Goal: Information Seeking & Learning: Learn about a topic

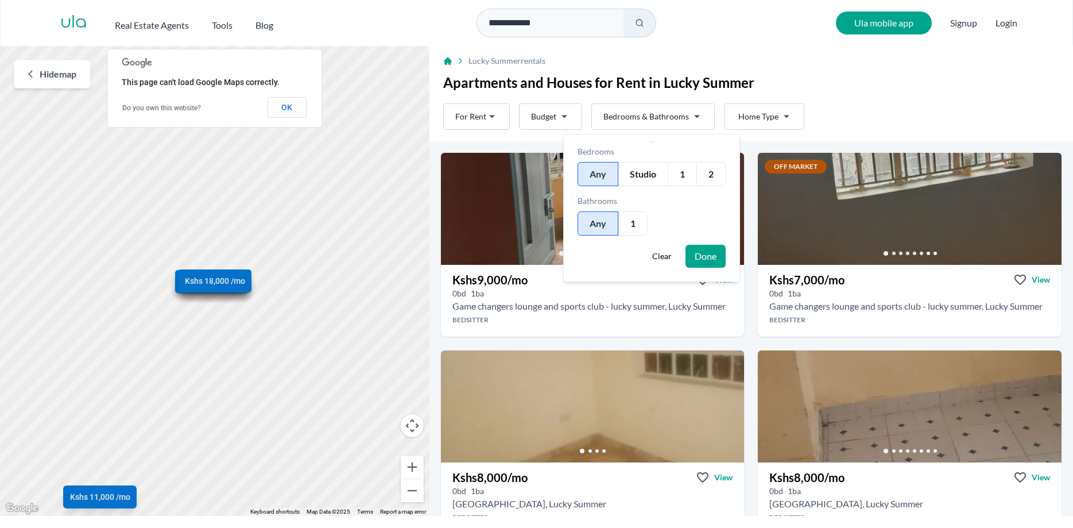
click at [694, 119] on html "**********" at bounding box center [536, 258] width 1073 height 516
click at [707, 171] on div "2" at bounding box center [711, 174] width 29 height 24
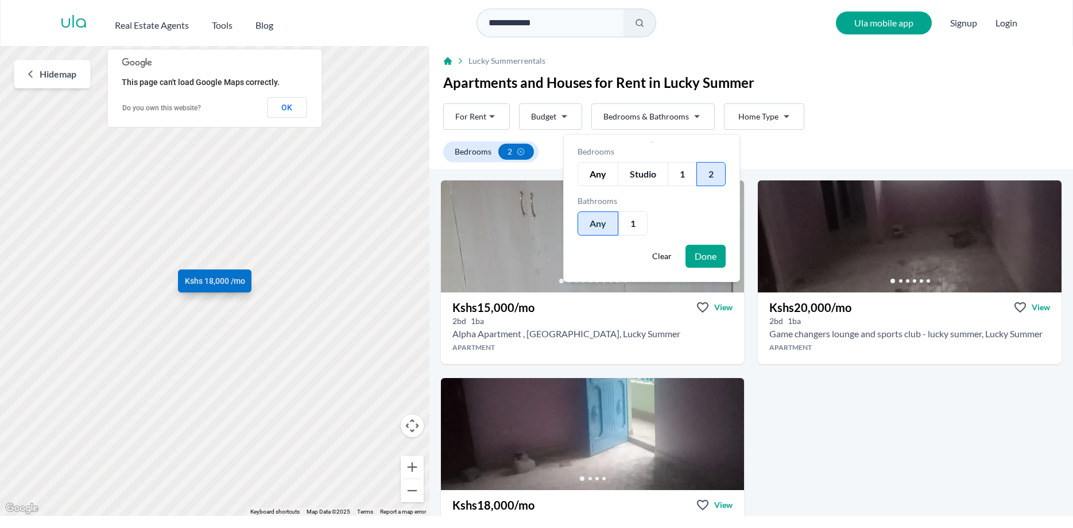
click at [708, 247] on button "Done" at bounding box center [706, 256] width 40 height 23
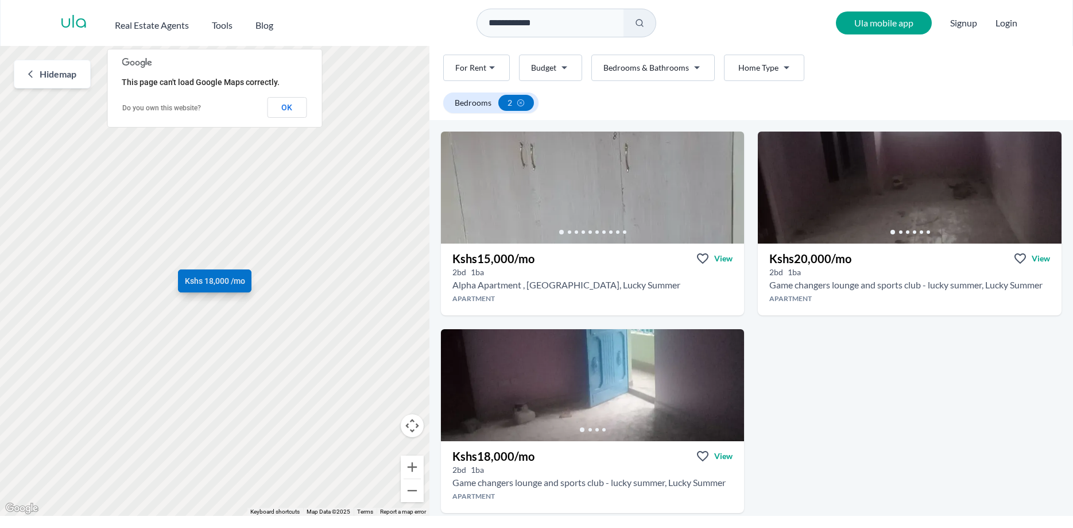
scroll to position [28, 0]
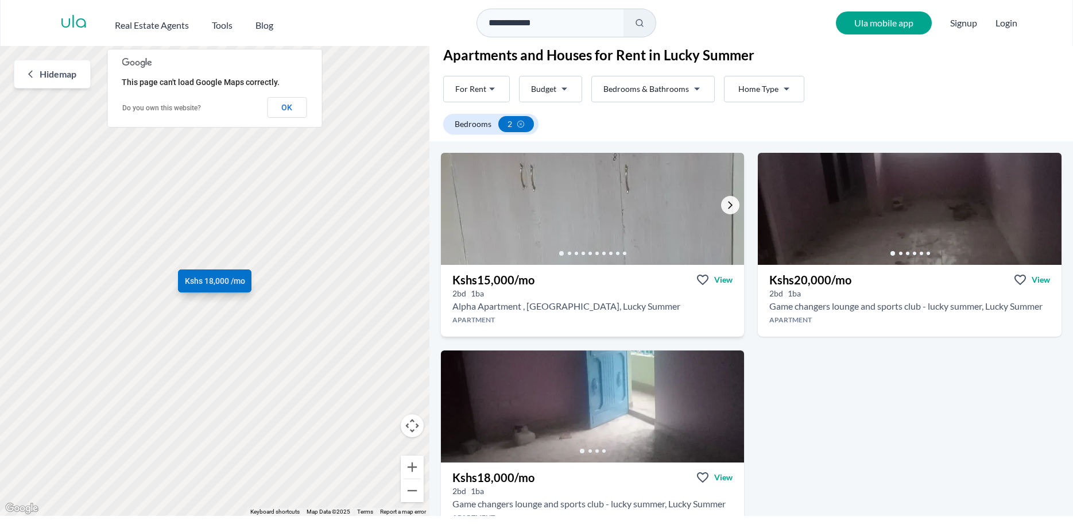
click at [725, 202] on link "Go to the next property image" at bounding box center [730, 205] width 18 height 18
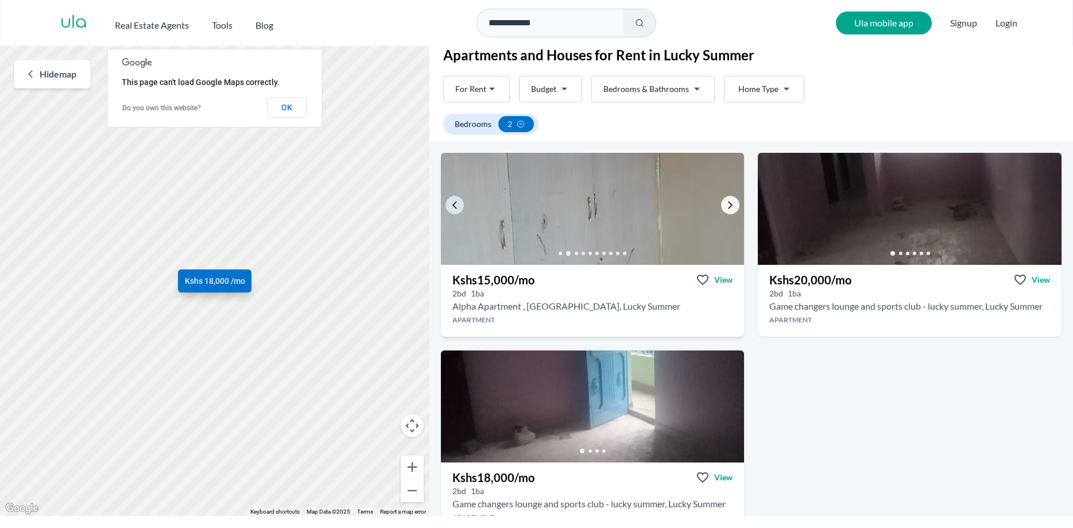
click at [726, 202] on link "Go to the next property image" at bounding box center [730, 205] width 18 height 18
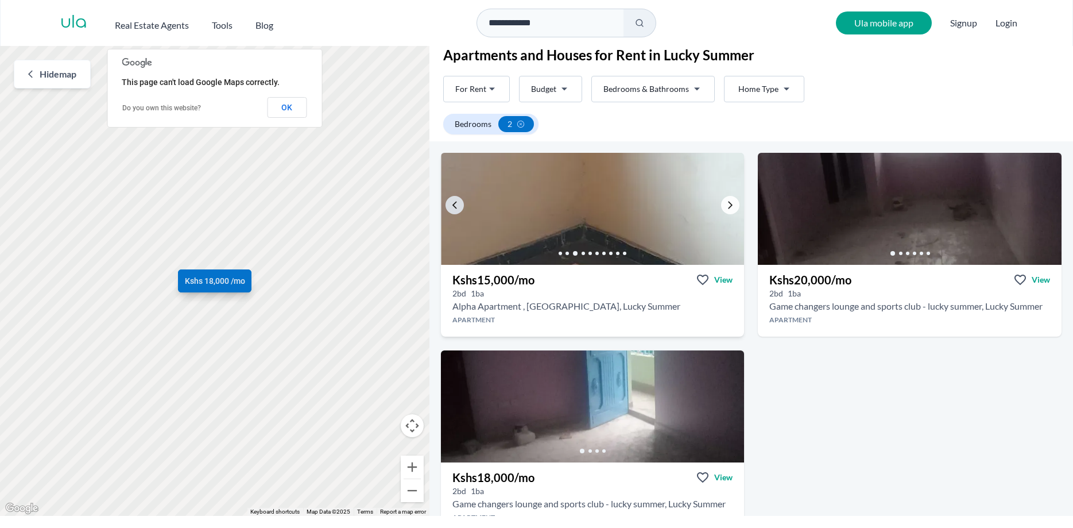
click at [726, 202] on link "Go to the next property image" at bounding box center [730, 205] width 18 height 18
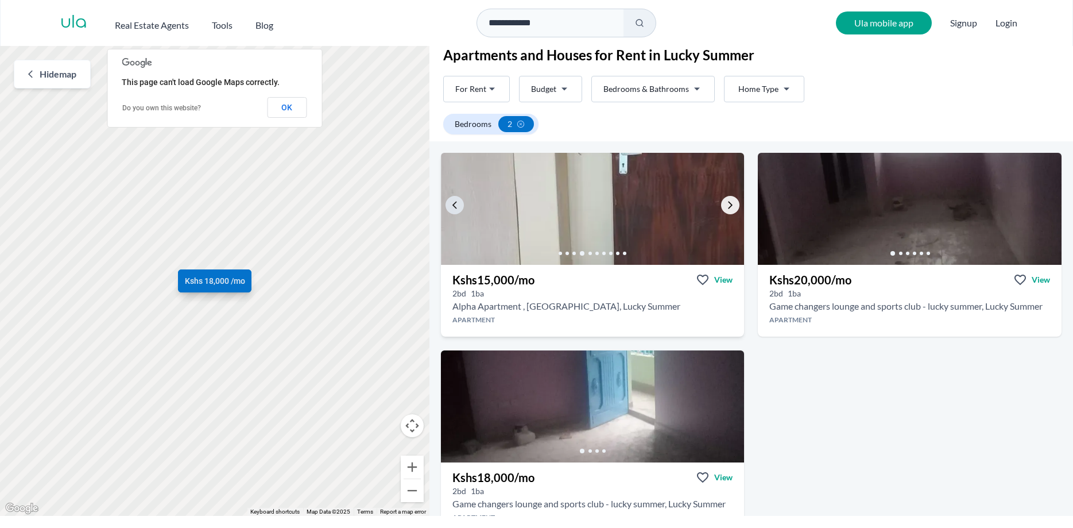
click at [726, 202] on link "Go to the next property image" at bounding box center [730, 205] width 18 height 18
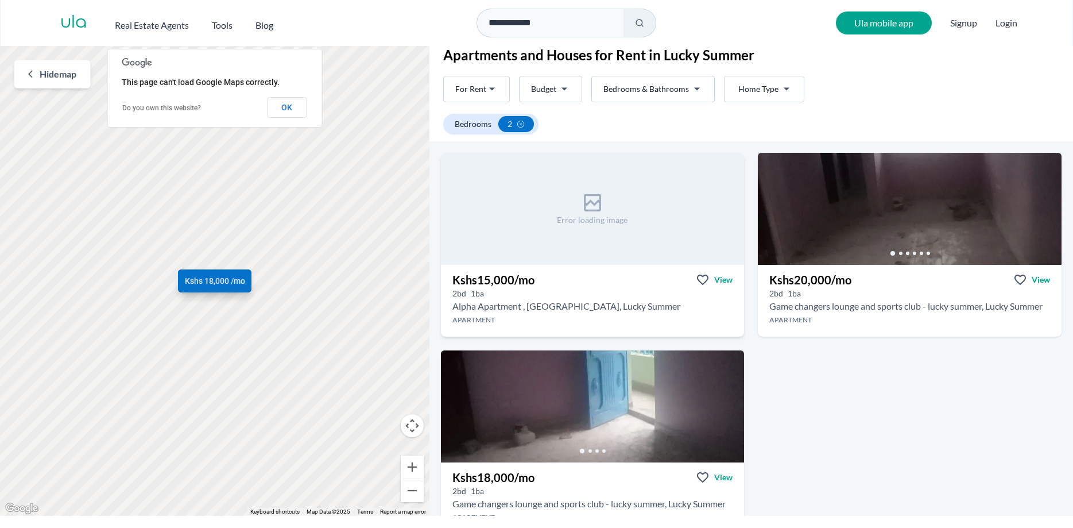
click at [492, 308] on h2 "Alpha Apartment , [GEOGRAPHIC_DATA], Lucky Summer" at bounding box center [567, 306] width 228 height 14
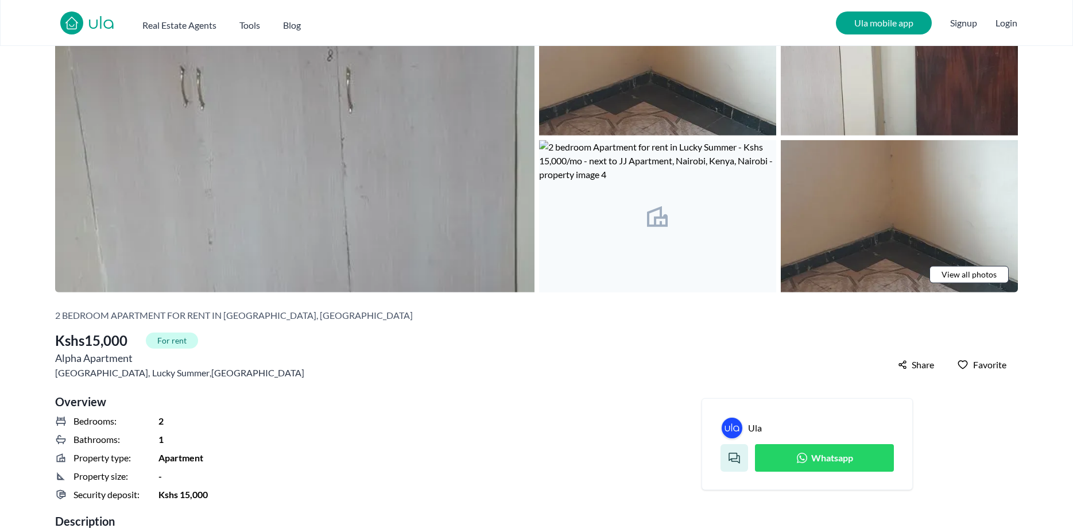
scroll to position [293, 0]
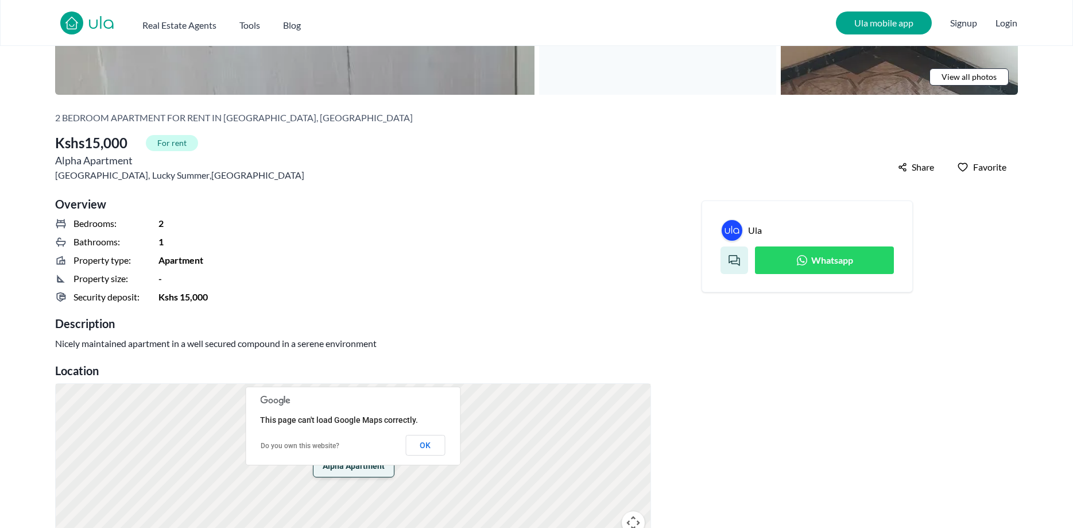
click at [752, 231] on h3 "Ula" at bounding box center [755, 230] width 14 height 14
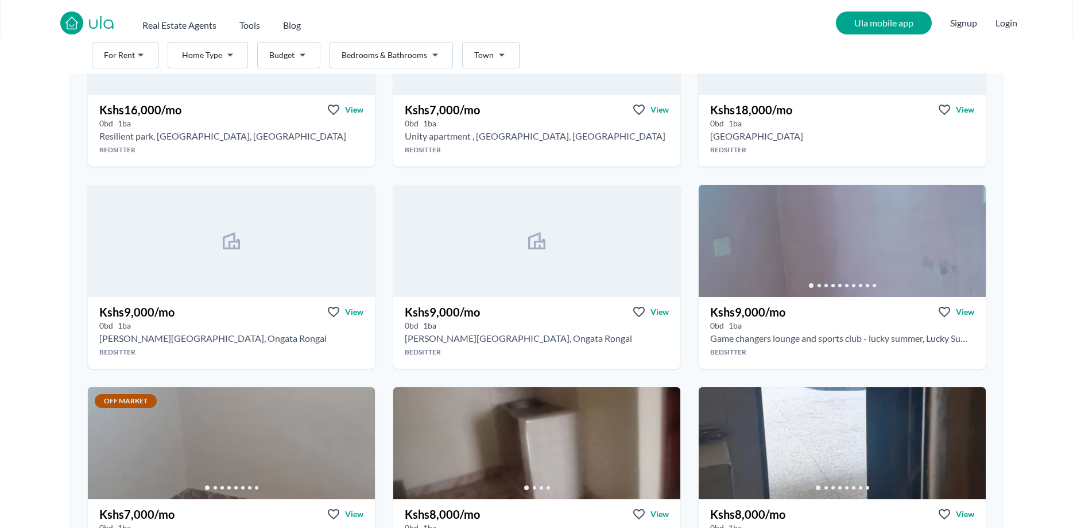
click at [725, 74] on div "Rent For Rent Type Home Type Budget Bedrooms & Bathrooms Town" at bounding box center [536, 55] width 1073 height 37
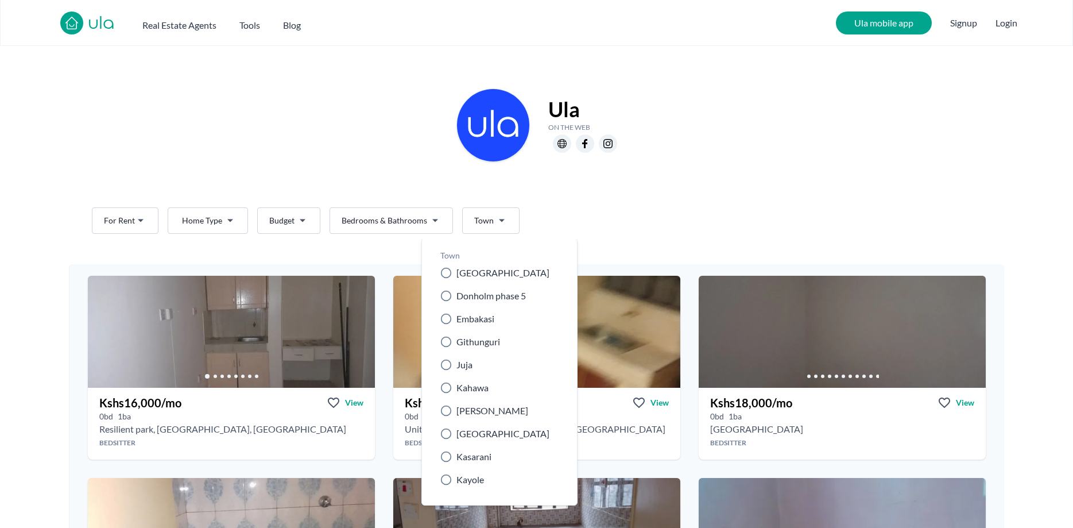
click at [452, 456] on div "Kasarani" at bounding box center [495, 457] width 109 height 14
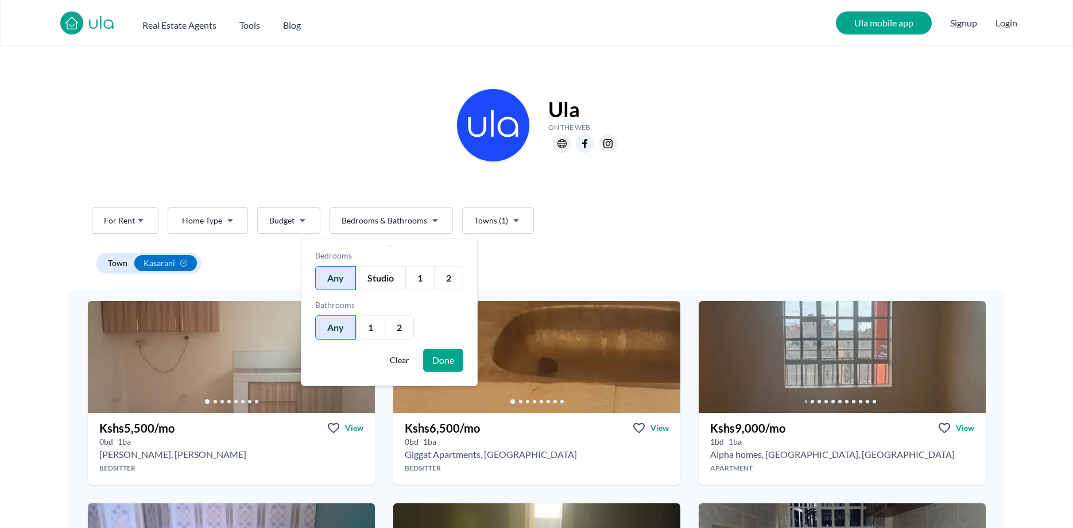
click at [443, 279] on div "2" at bounding box center [448, 278] width 29 height 24
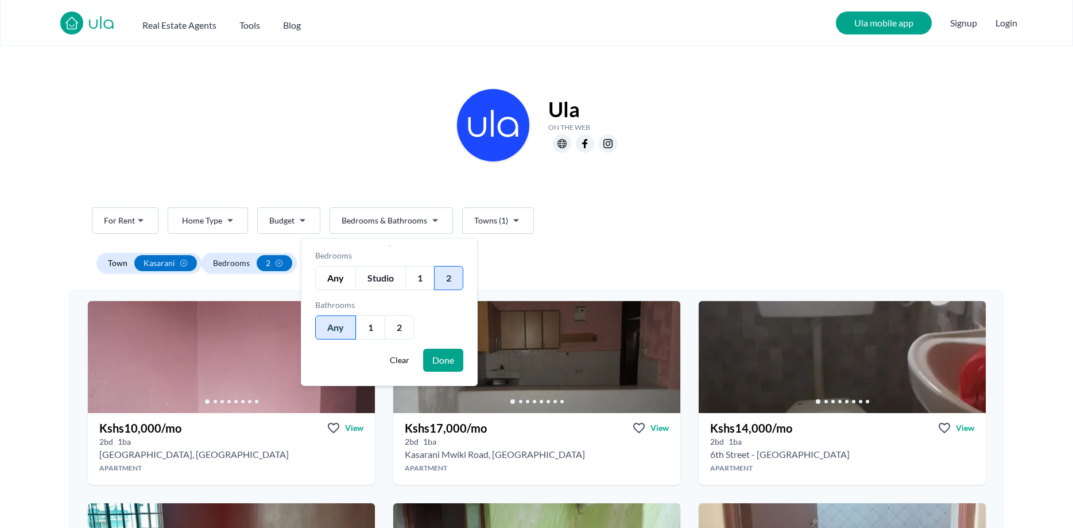
click at [446, 363] on button "Done" at bounding box center [443, 360] width 40 height 23
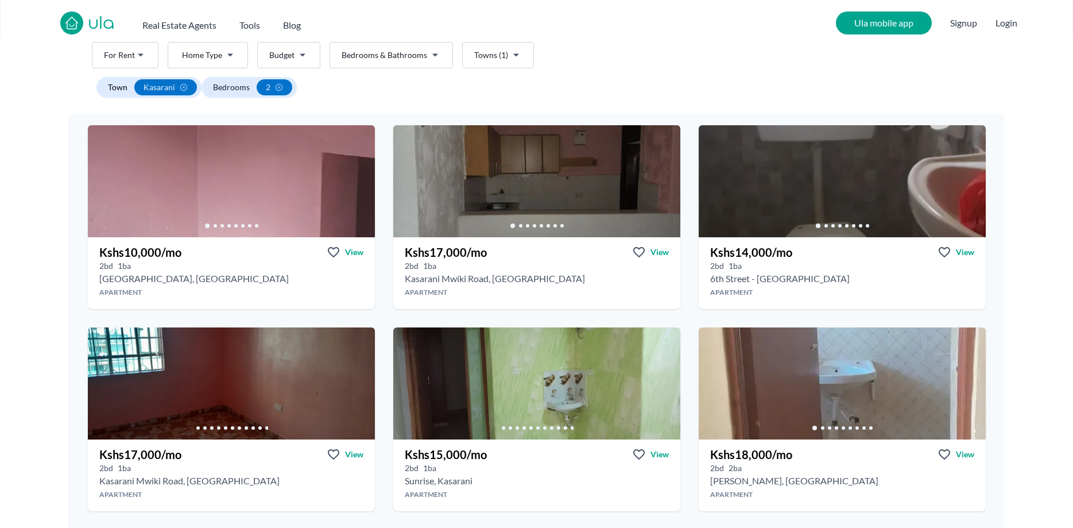
scroll to position [117, 0]
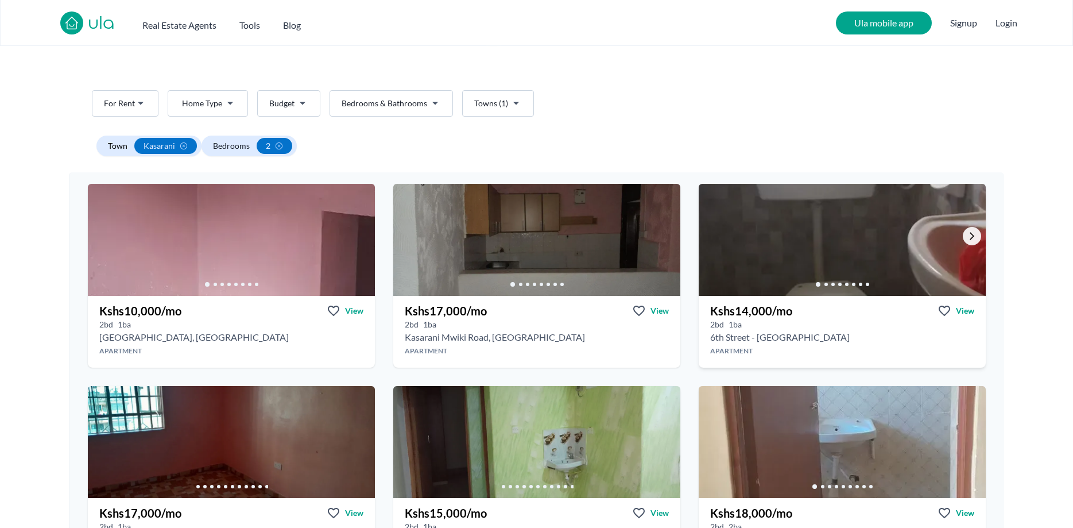
click at [971, 237] on icon "Go to the next property image" at bounding box center [972, 235] width 9 height 9
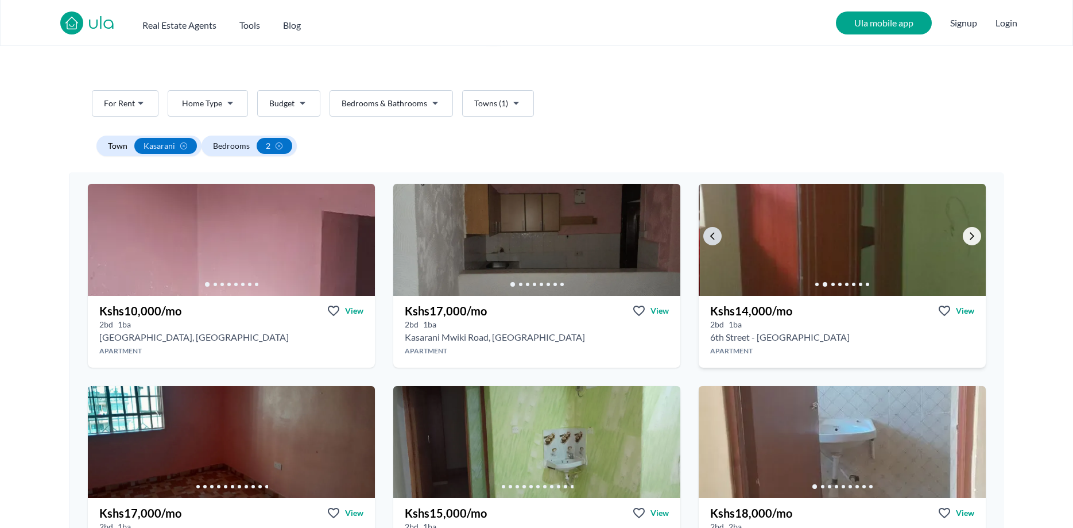
click at [971, 237] on icon "Go to the next property image" at bounding box center [972, 235] width 9 height 9
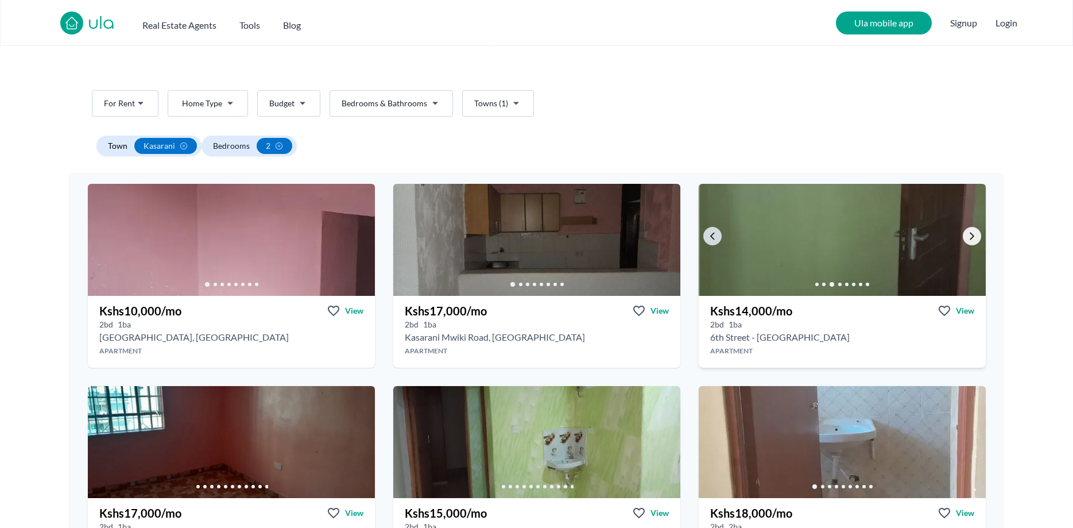
click at [971, 237] on icon "Go to the next property image" at bounding box center [972, 235] width 9 height 9
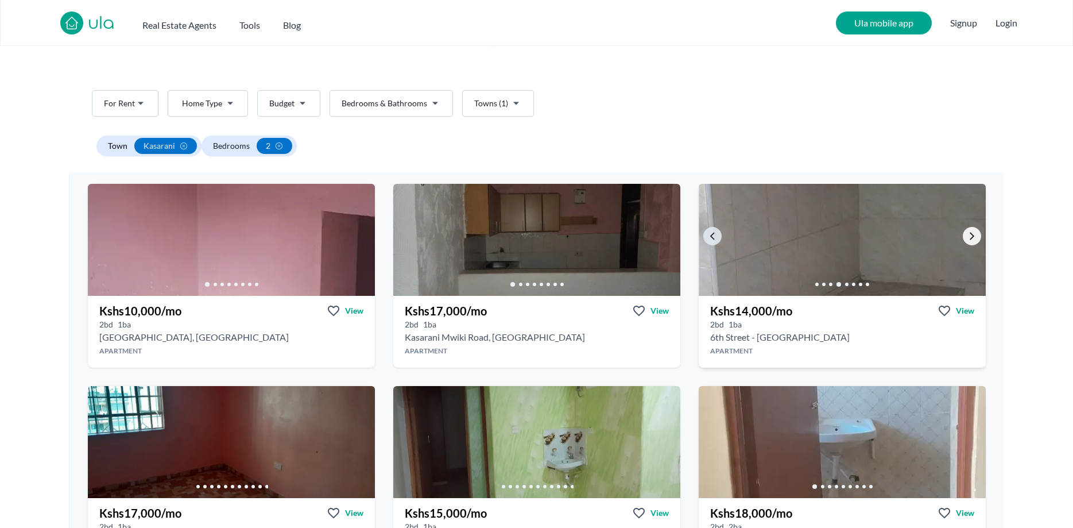
click at [971, 237] on icon "Go to the next property image" at bounding box center [972, 235] width 9 height 9
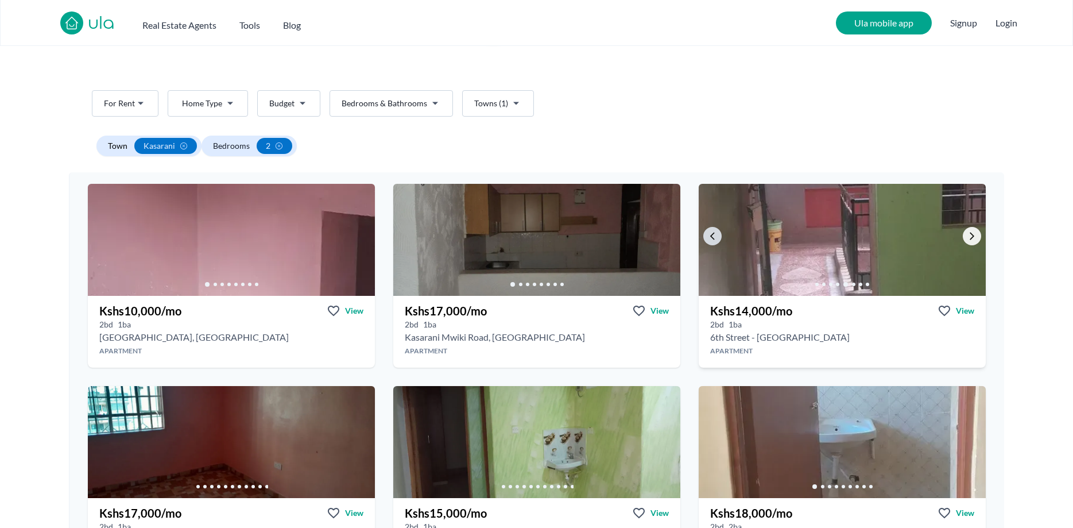
click at [971, 237] on icon "Go to the next property image" at bounding box center [972, 235] width 9 height 9
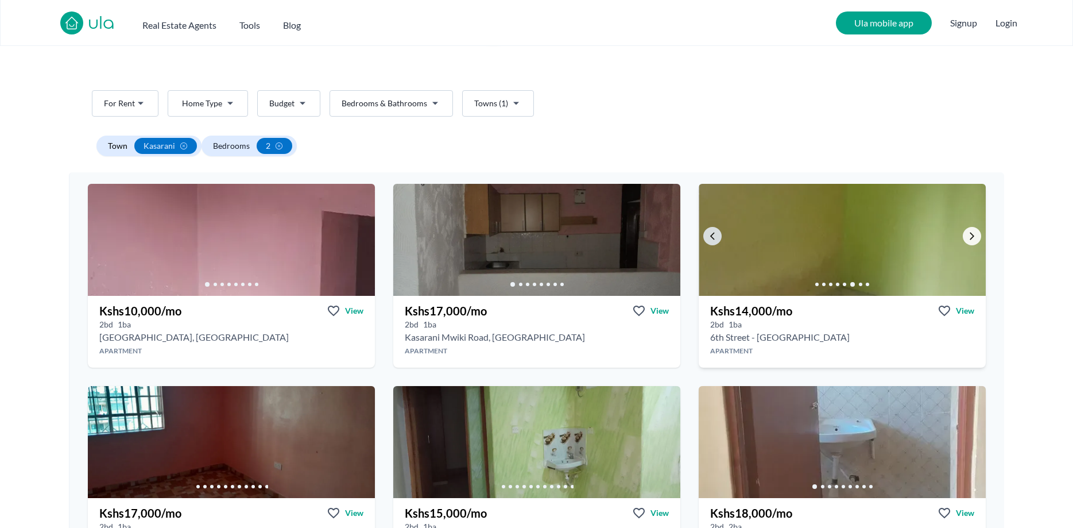
click at [971, 237] on icon "Go to the next property image" at bounding box center [972, 235] width 9 height 9
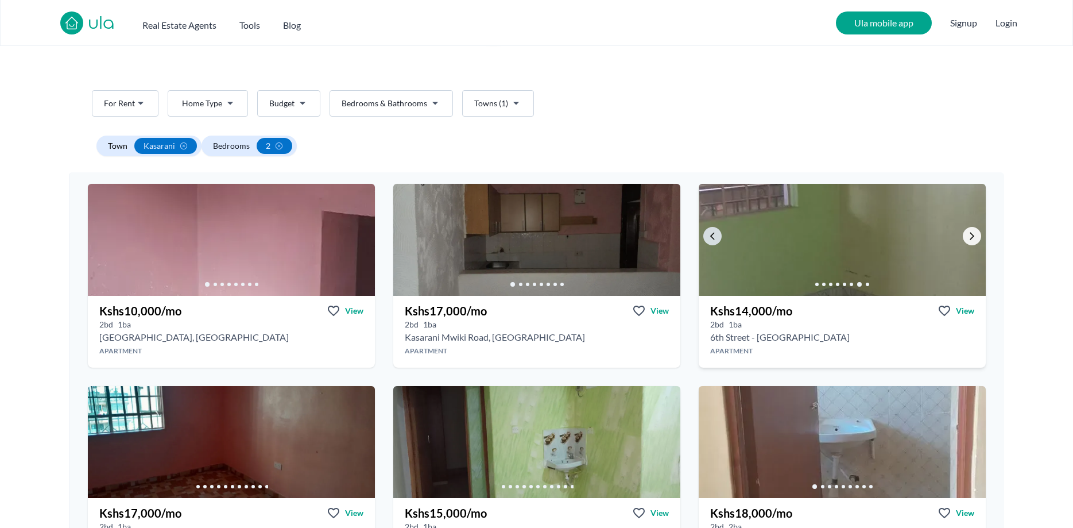
click at [971, 237] on icon "Go to the next property image" at bounding box center [972, 235] width 9 height 9
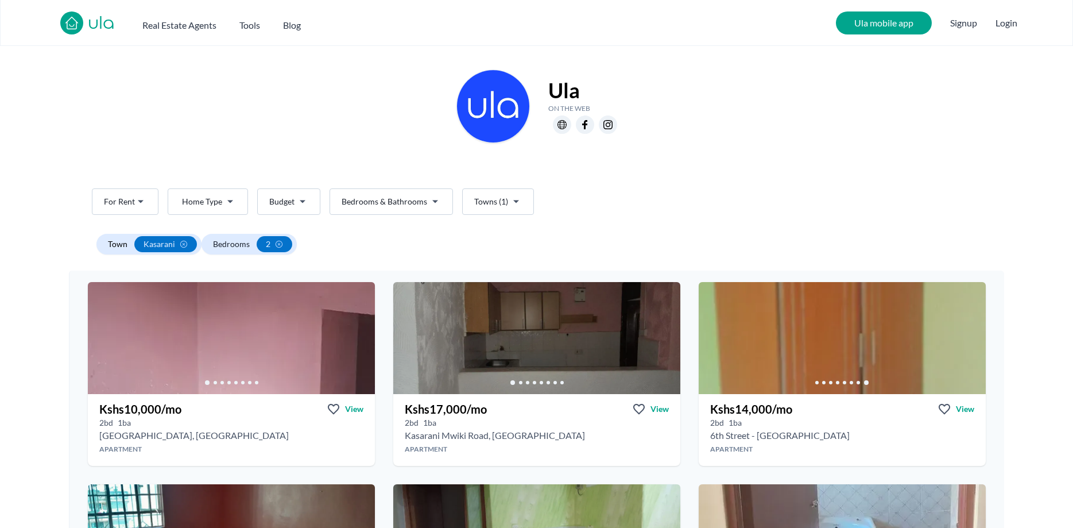
scroll to position [0, 0]
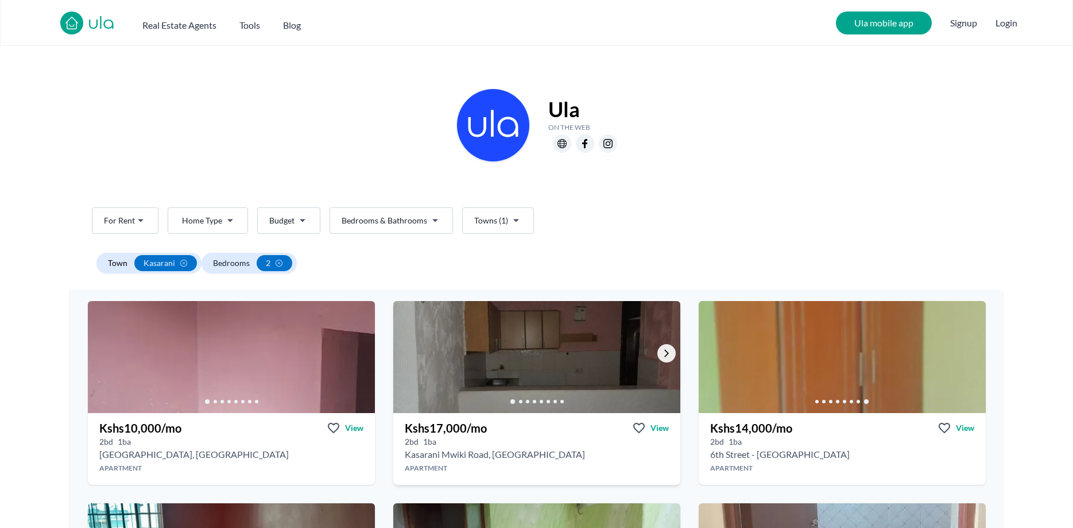
click at [665, 358] on link "Go to the next property image" at bounding box center [667, 353] width 18 height 18
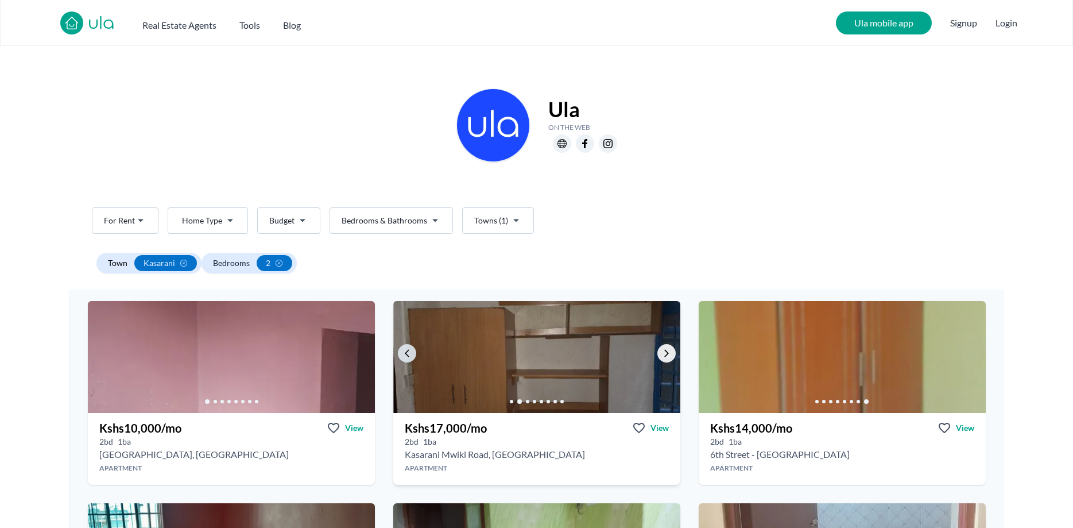
click at [665, 358] on link "Go to the next property image" at bounding box center [667, 353] width 18 height 18
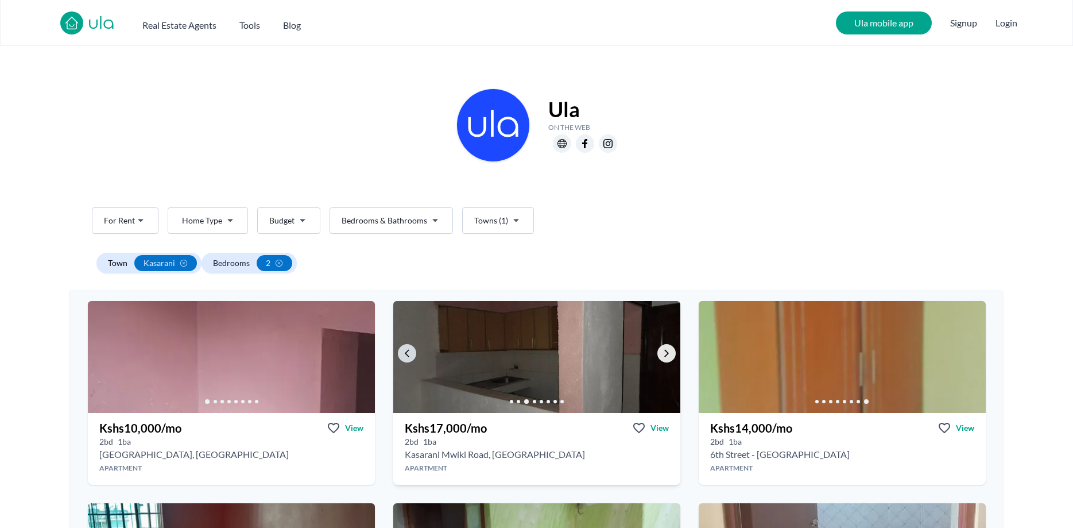
click at [665, 358] on link "Go to the next property image" at bounding box center [667, 353] width 18 height 18
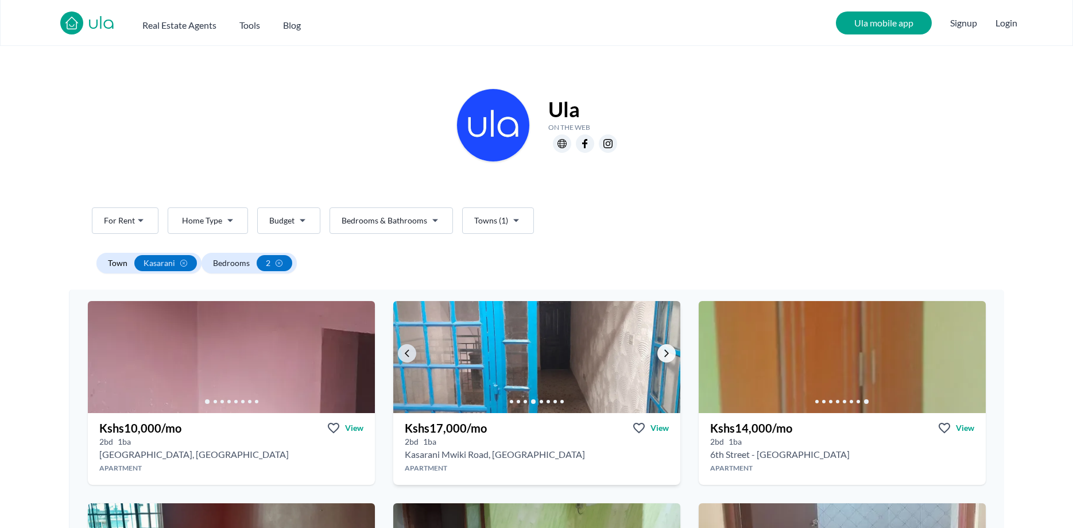
click at [665, 358] on link "Go to the next property image" at bounding box center [667, 353] width 18 height 18
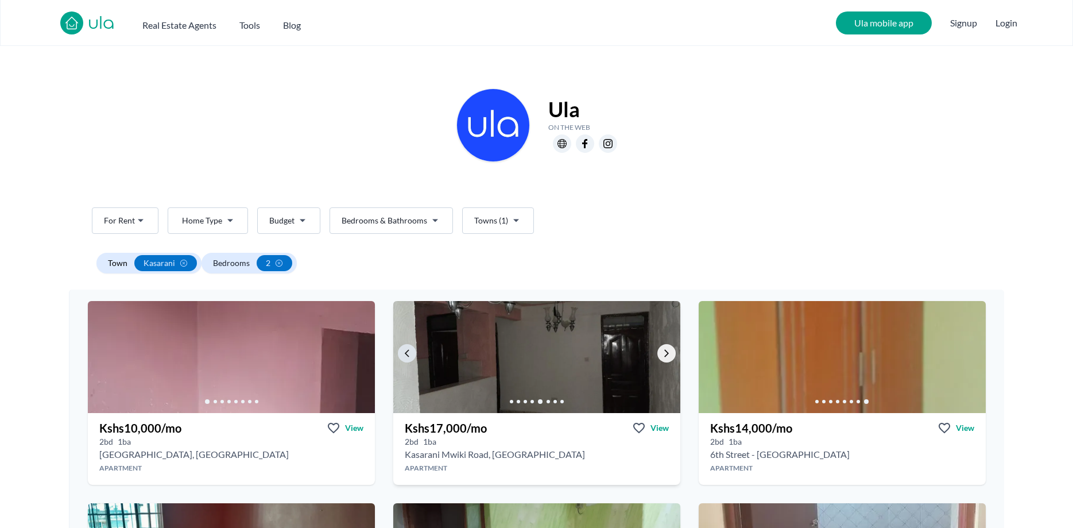
click at [665, 358] on link "Go to the next property image" at bounding box center [667, 353] width 18 height 18
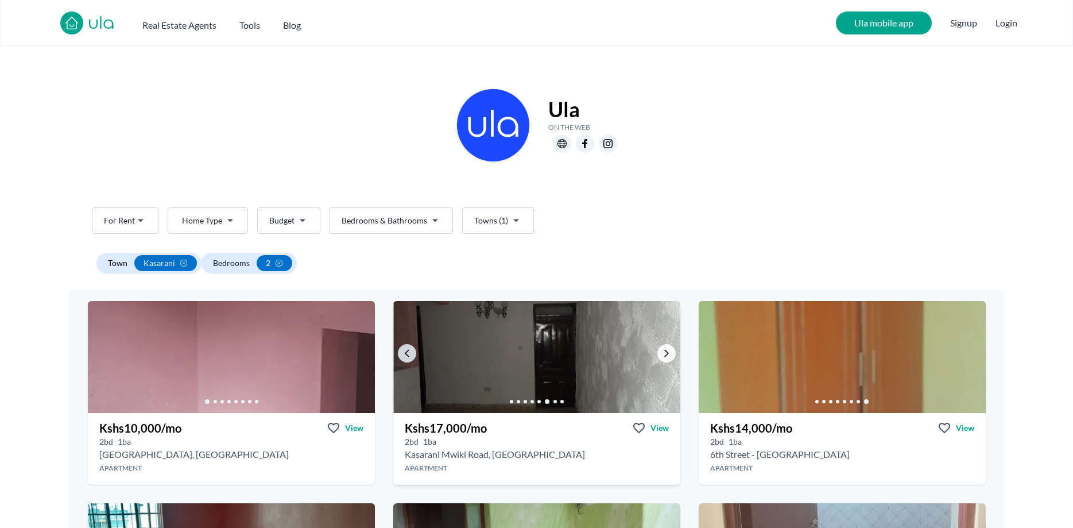
click at [665, 358] on link "Go to the next property image" at bounding box center [667, 353] width 18 height 18
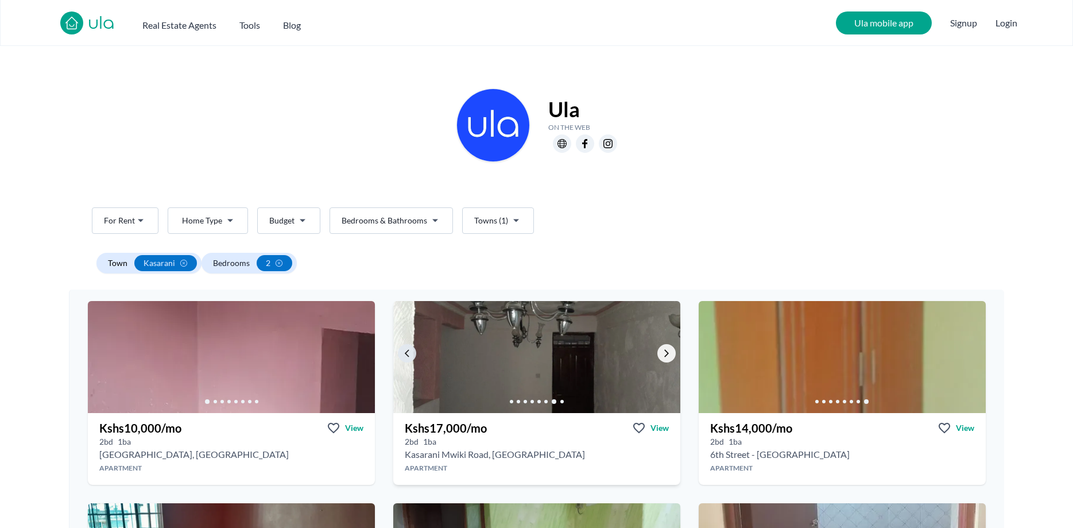
click at [665, 358] on link "Go to the next property image" at bounding box center [667, 353] width 18 height 18
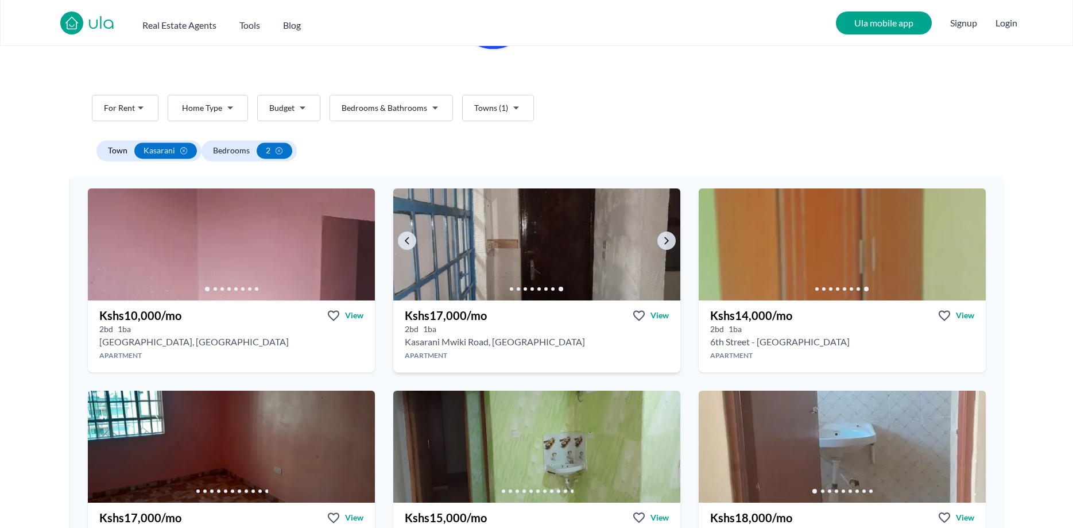
scroll to position [117, 0]
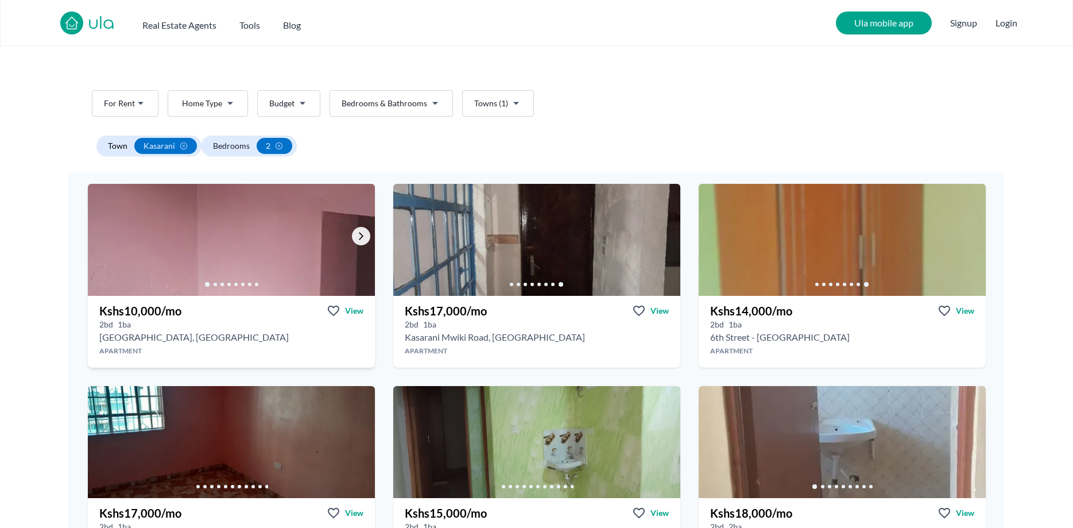
click at [359, 234] on icon "Go to the next property image" at bounding box center [361, 235] width 9 height 9
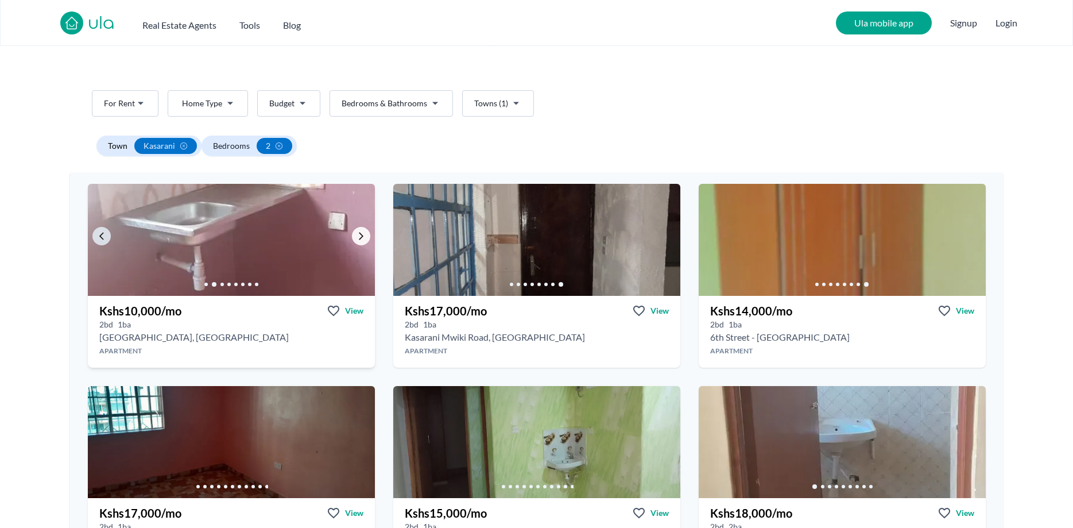
click at [359, 234] on icon "Go to the next property image" at bounding box center [361, 235] width 9 height 9
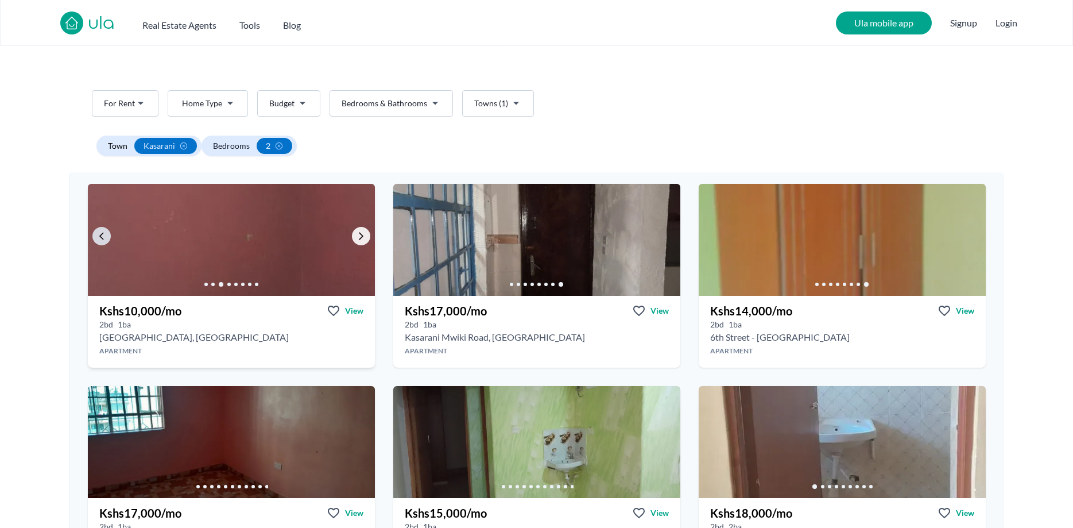
click at [359, 234] on icon "Go to the next property image" at bounding box center [361, 235] width 9 height 9
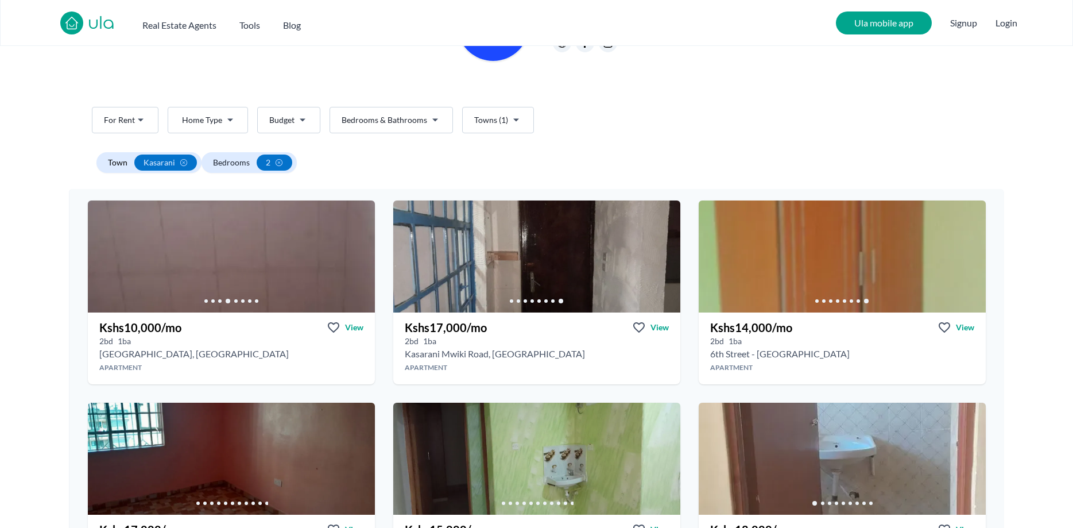
scroll to position [0, 0]
